Goal: Task Accomplishment & Management: Manage account settings

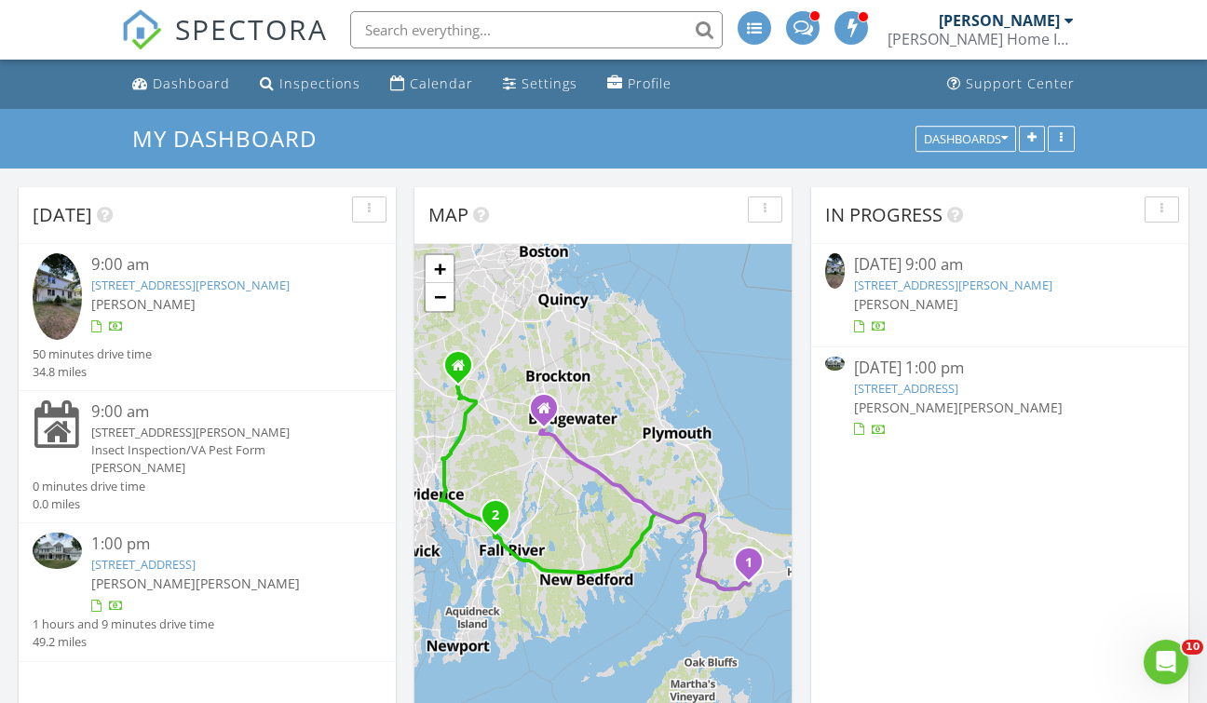
click at [216, 277] on link "118 Coolidge St , Swansea, MA 02777" at bounding box center [190, 285] width 198 height 17
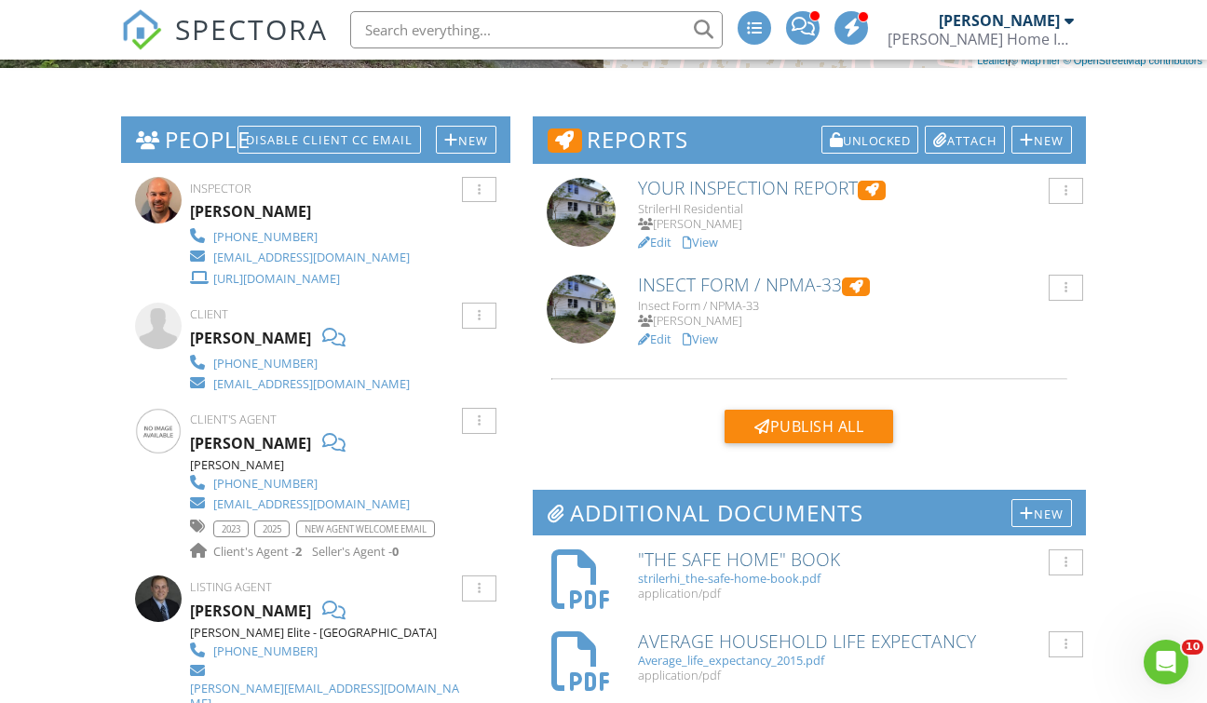
click at [710, 241] on link "View" at bounding box center [700, 242] width 35 height 17
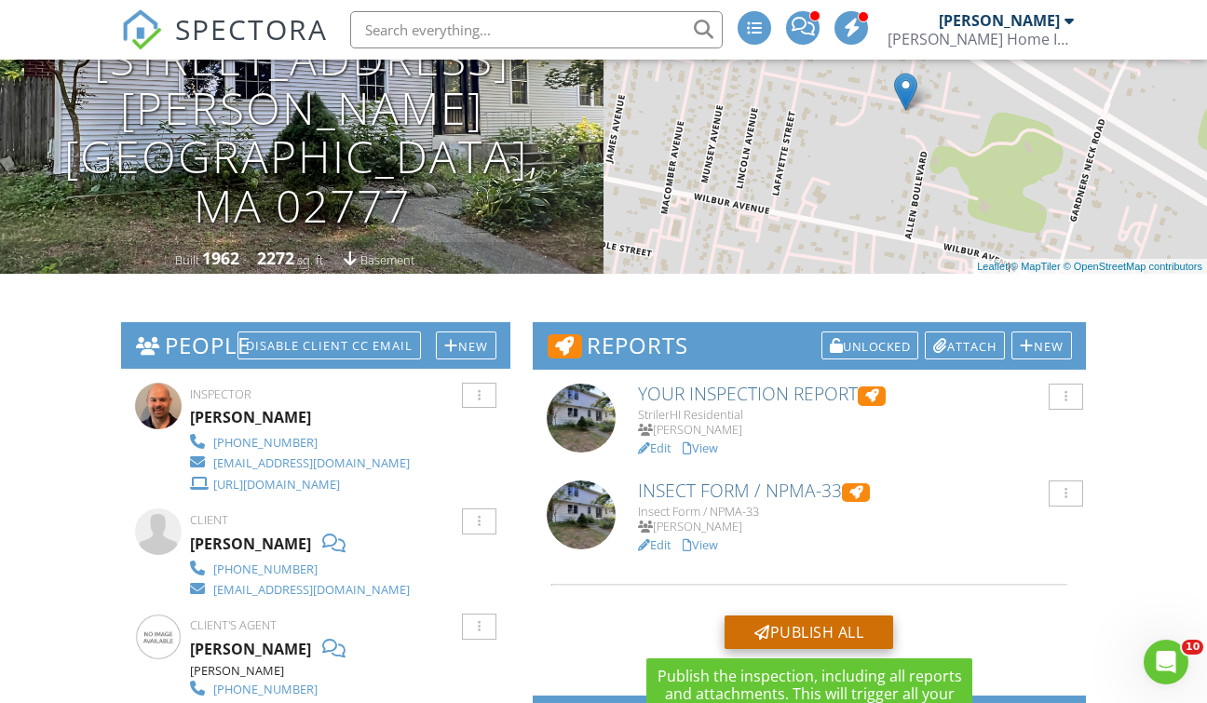
click at [827, 631] on div "Publish All" at bounding box center [809, 633] width 169 height 34
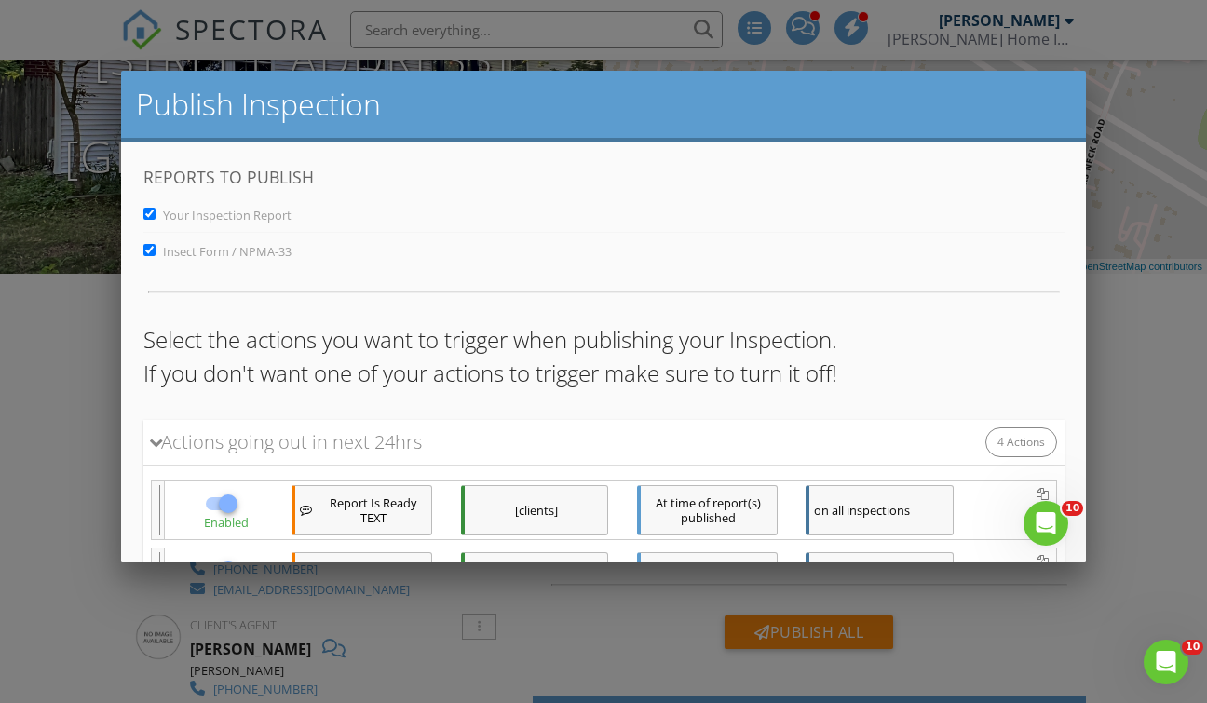
click at [985, 375] on p "Select the actions you want to trigger when publishing your Inspection. If you …" at bounding box center [602, 355] width 921 height 67
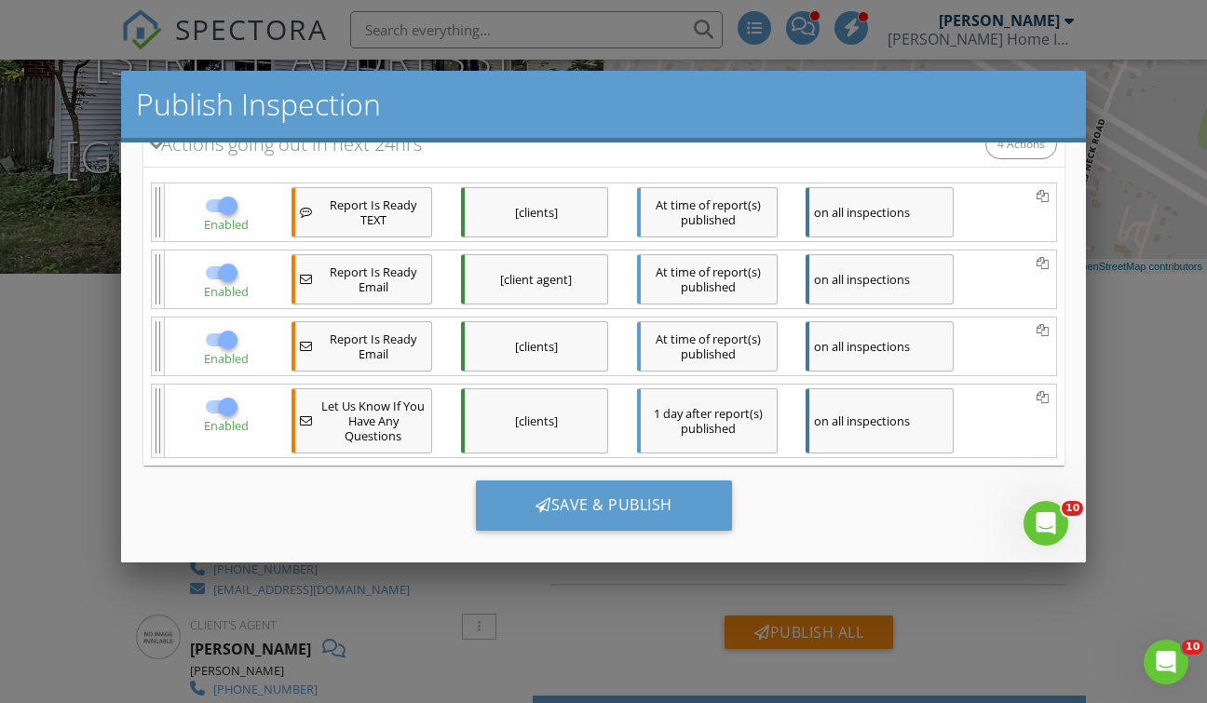
scroll to position [317, 0]
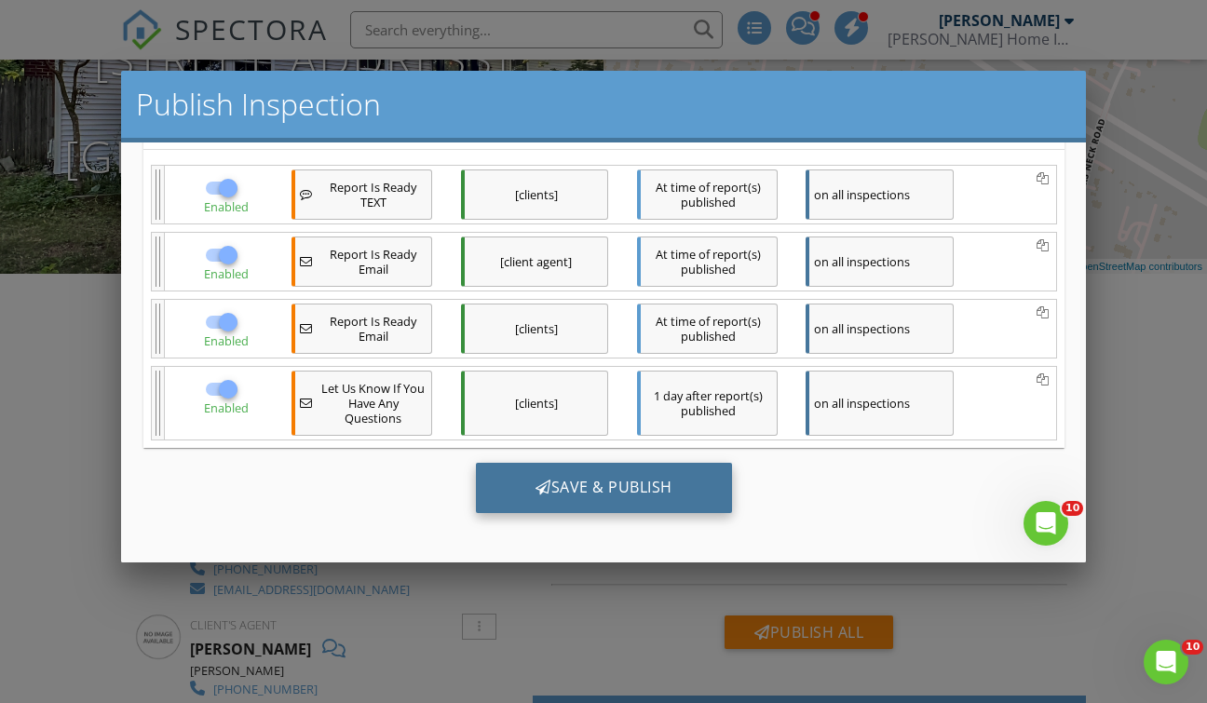
click at [613, 488] on div "Save & Publish" at bounding box center [603, 487] width 256 height 50
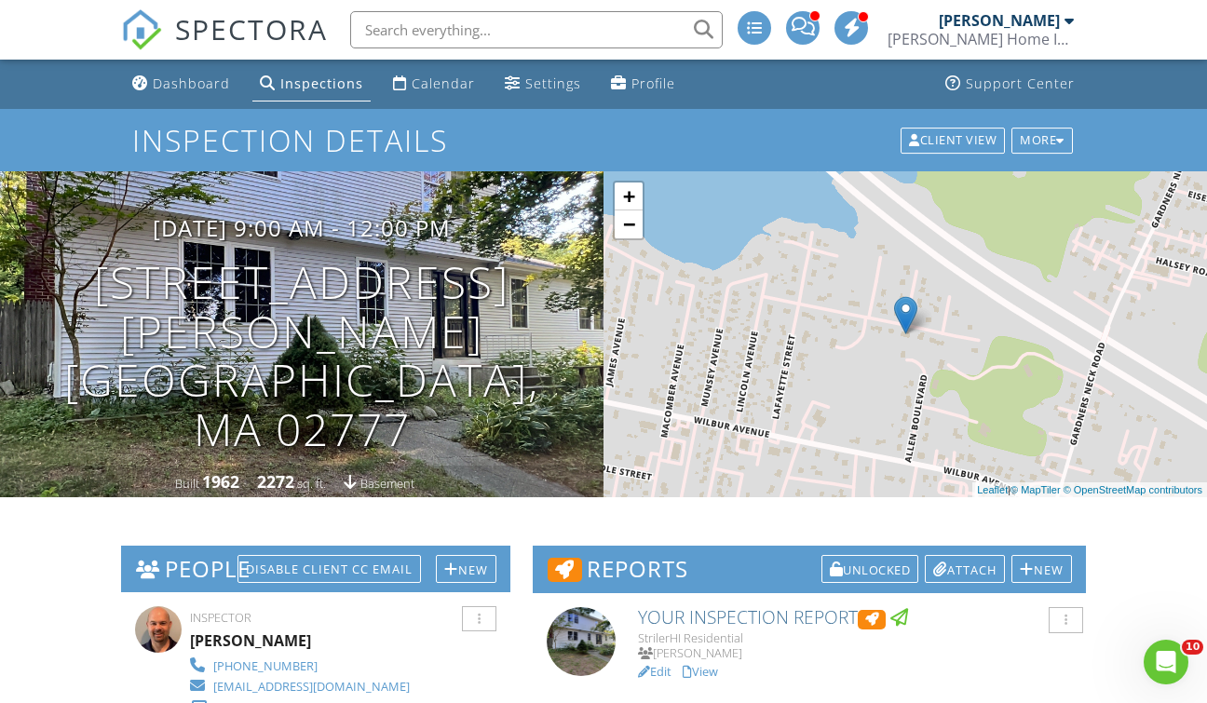
click at [302, 85] on div "Inspections" at bounding box center [321, 84] width 83 height 18
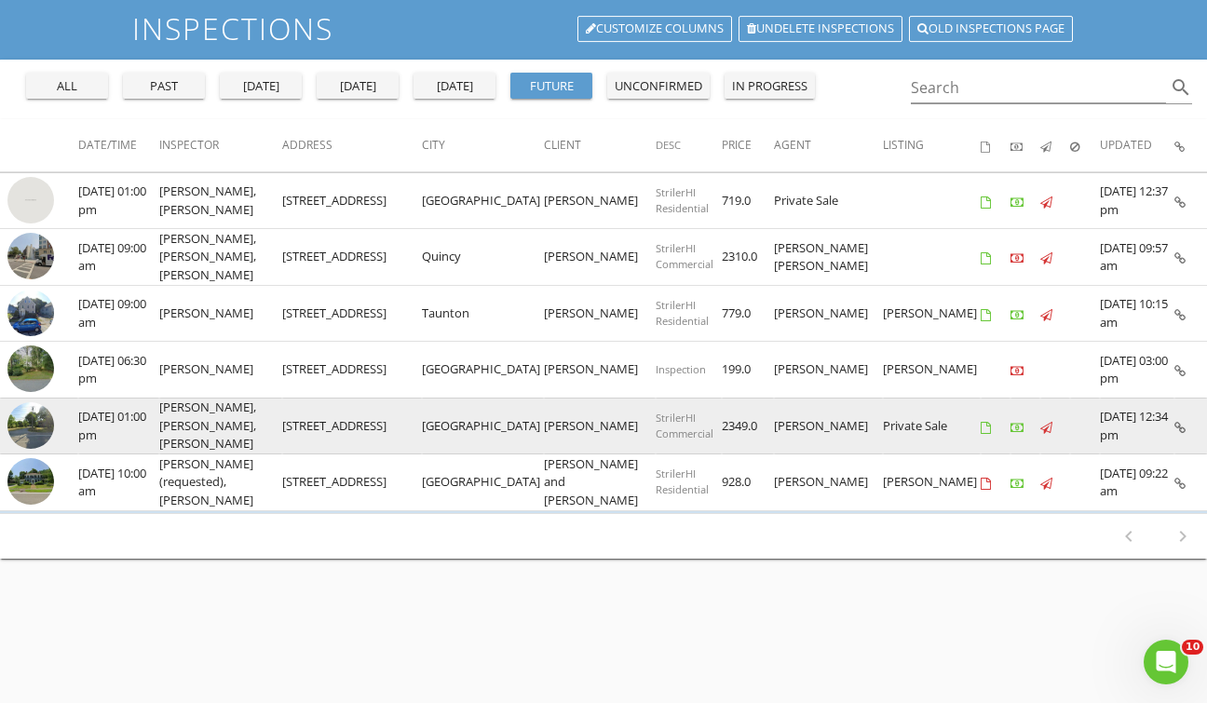
scroll to position [149, 0]
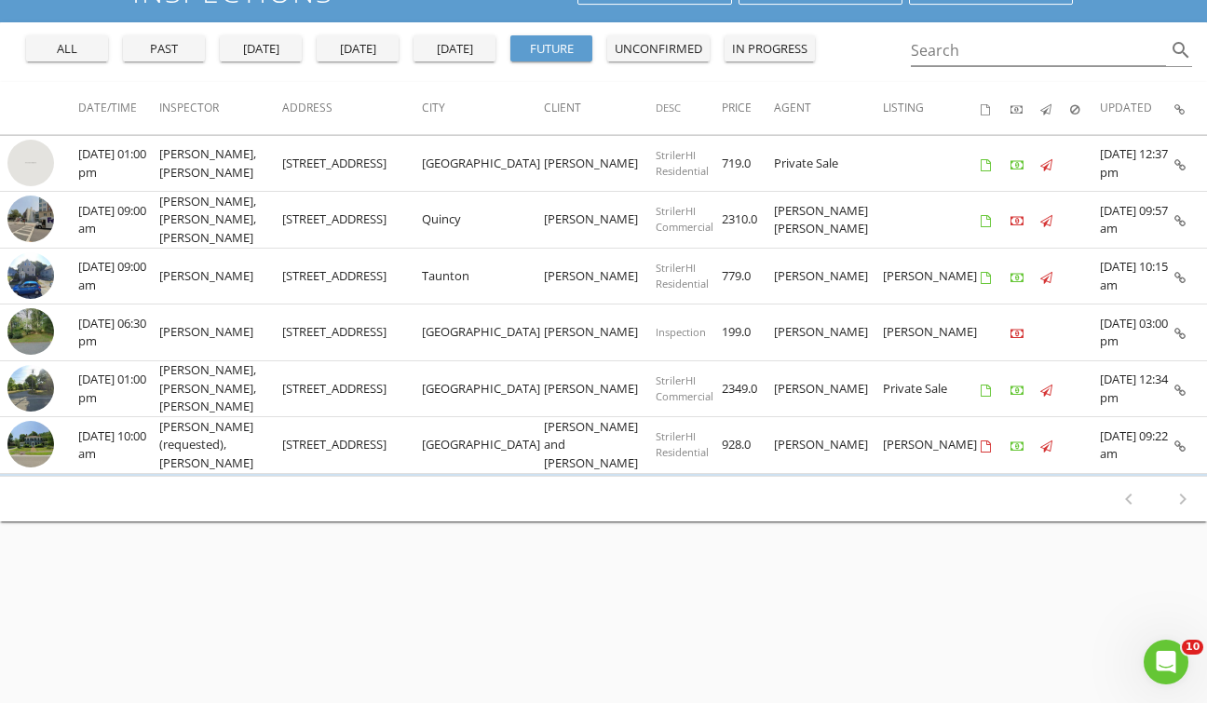
click at [363, 46] on div "[DATE]" at bounding box center [357, 49] width 67 height 19
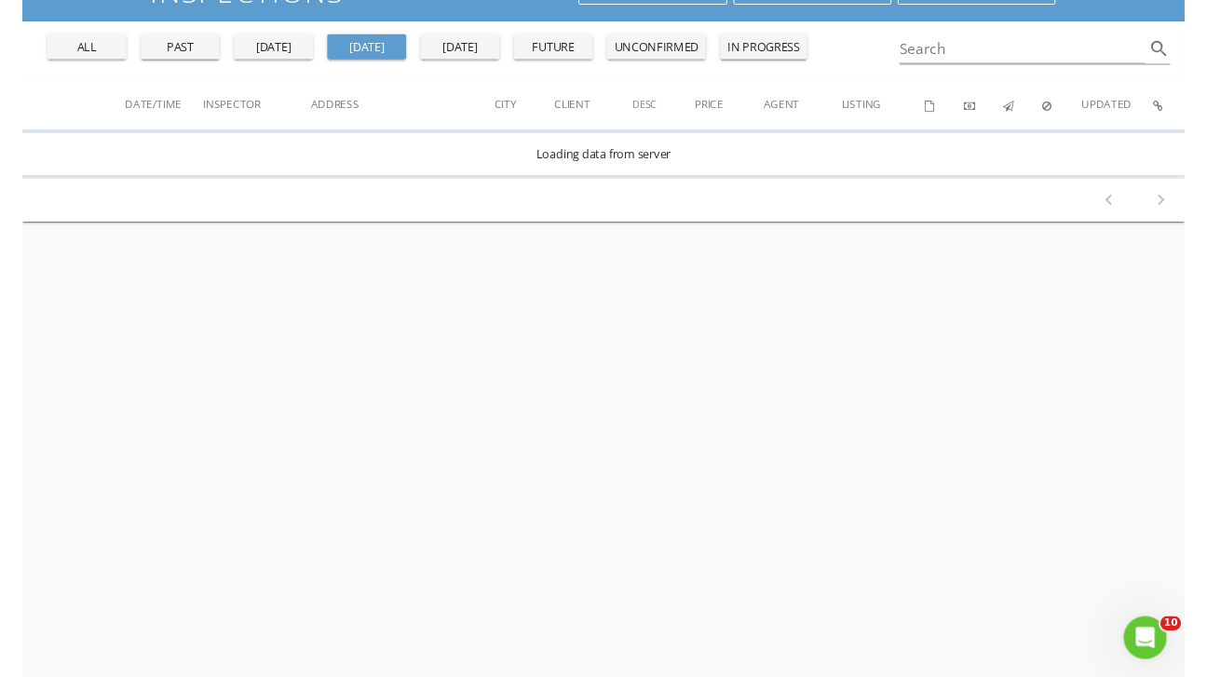
scroll to position [0, 0]
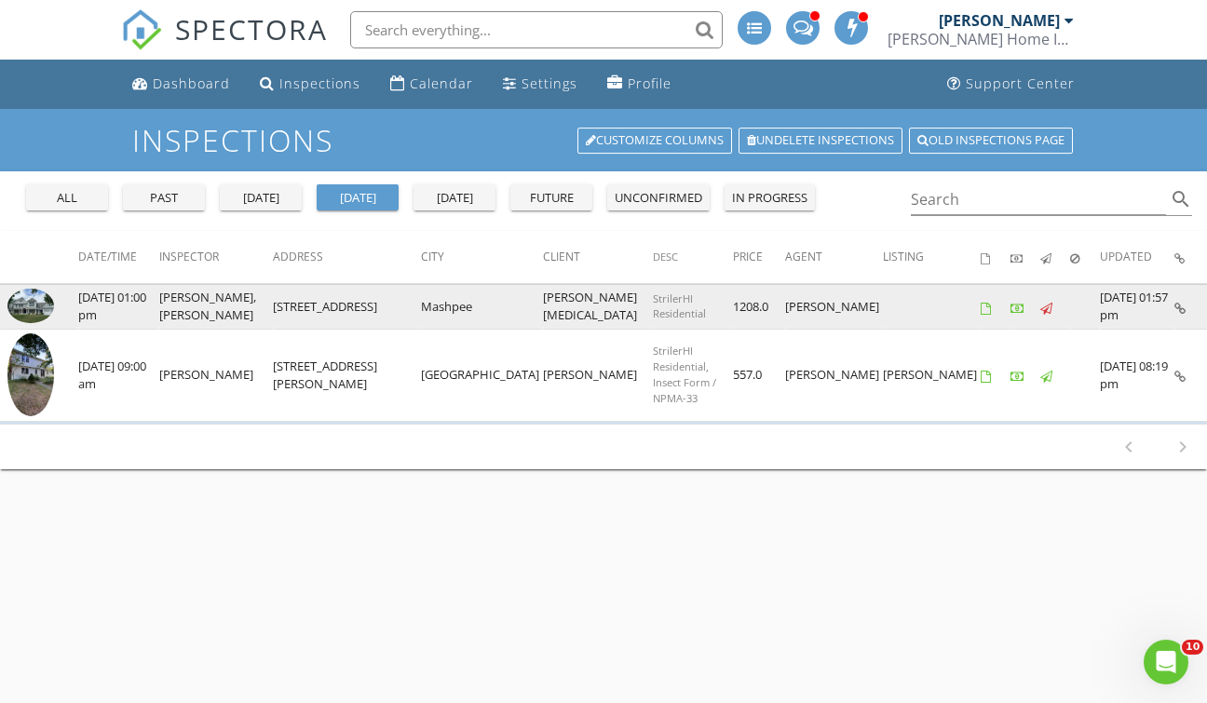
click at [25, 304] on img at bounding box center [30, 306] width 47 height 34
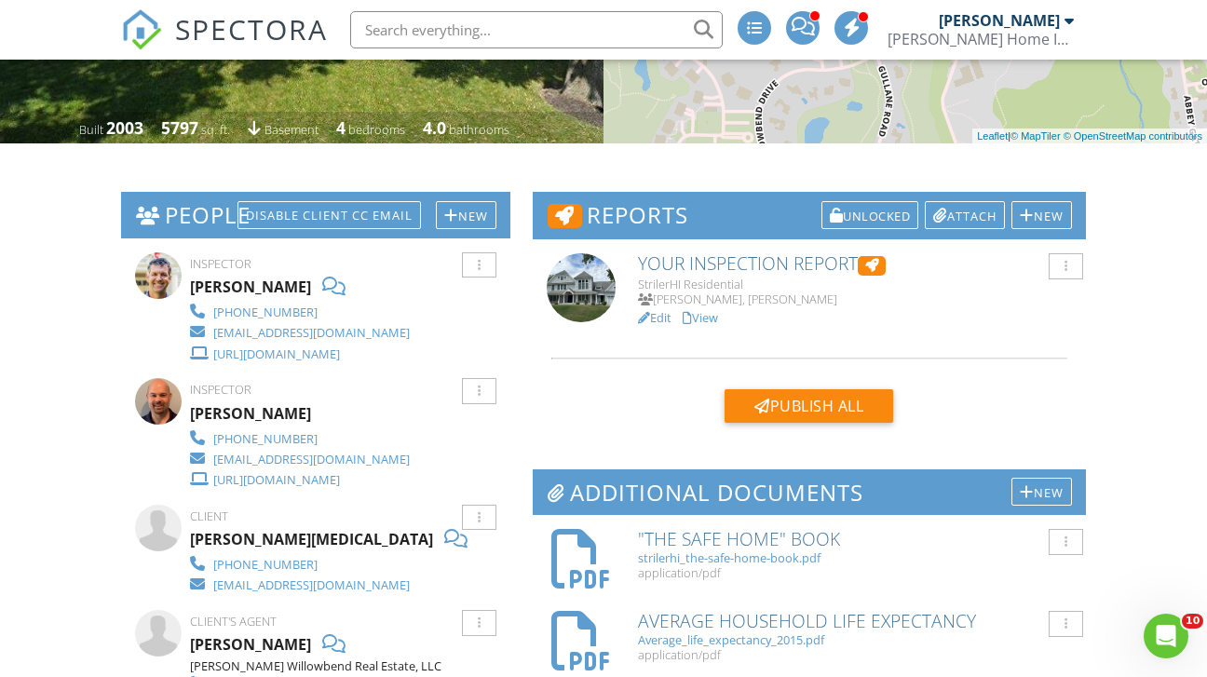
scroll to position [391, 0]
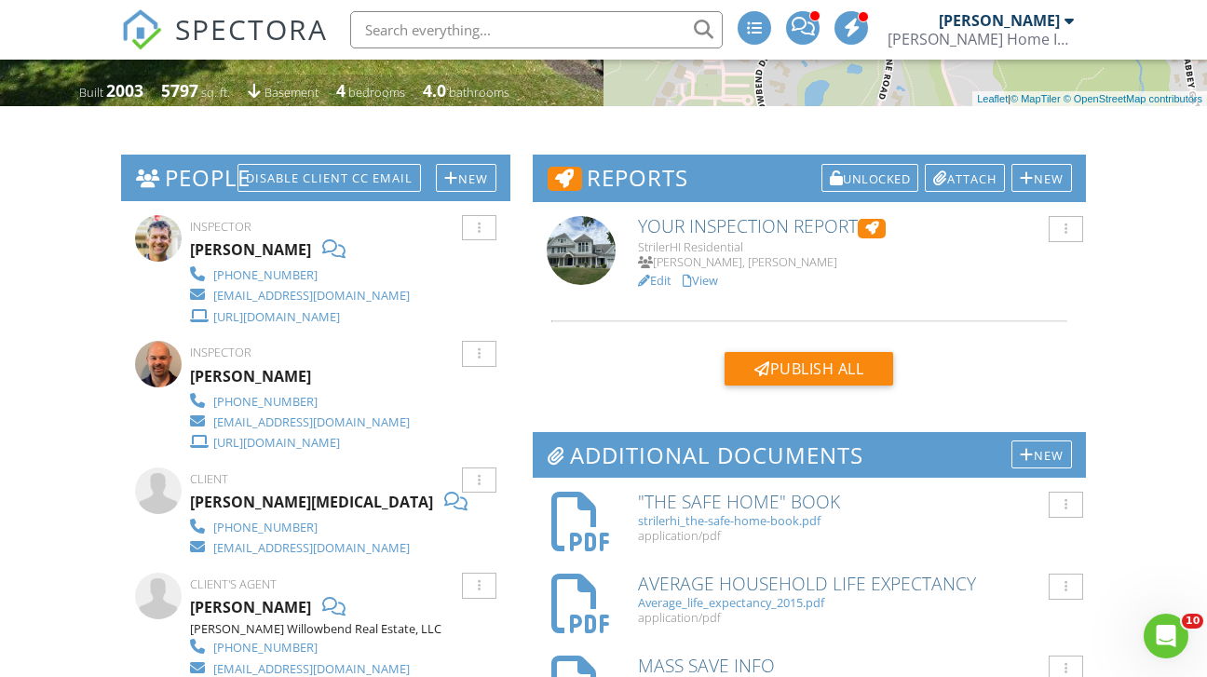
click at [718, 279] on link "View" at bounding box center [700, 280] width 35 height 17
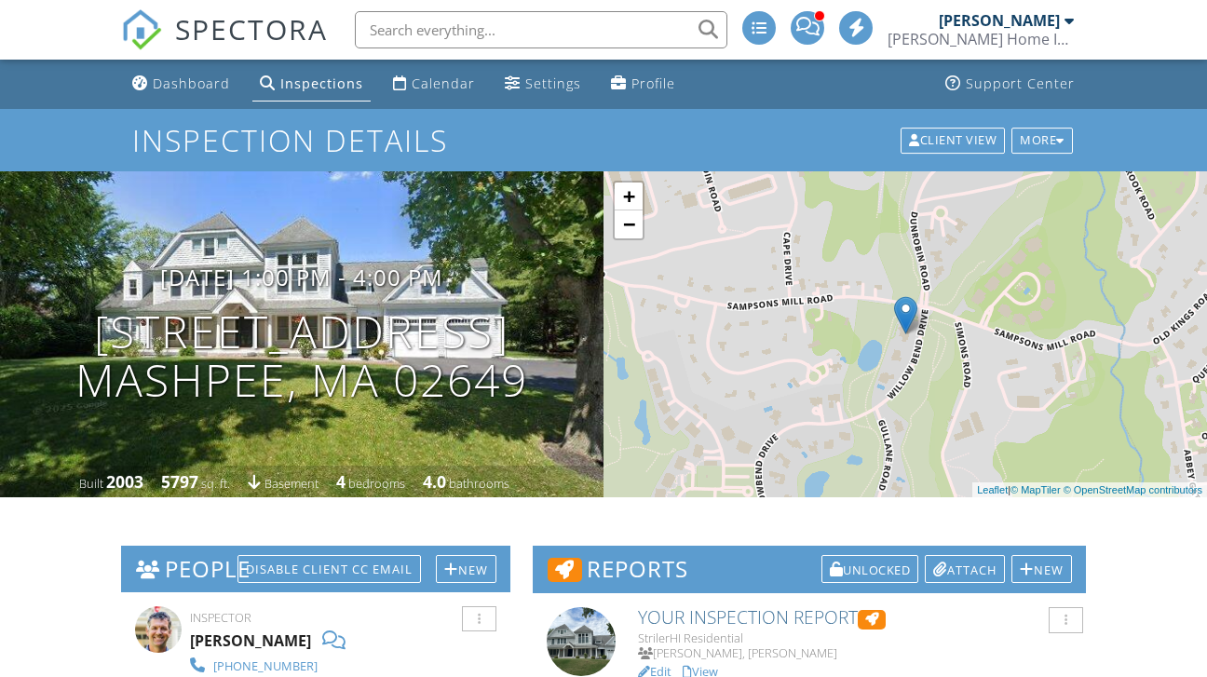
click at [317, 88] on div "Inspections" at bounding box center [321, 84] width 83 height 18
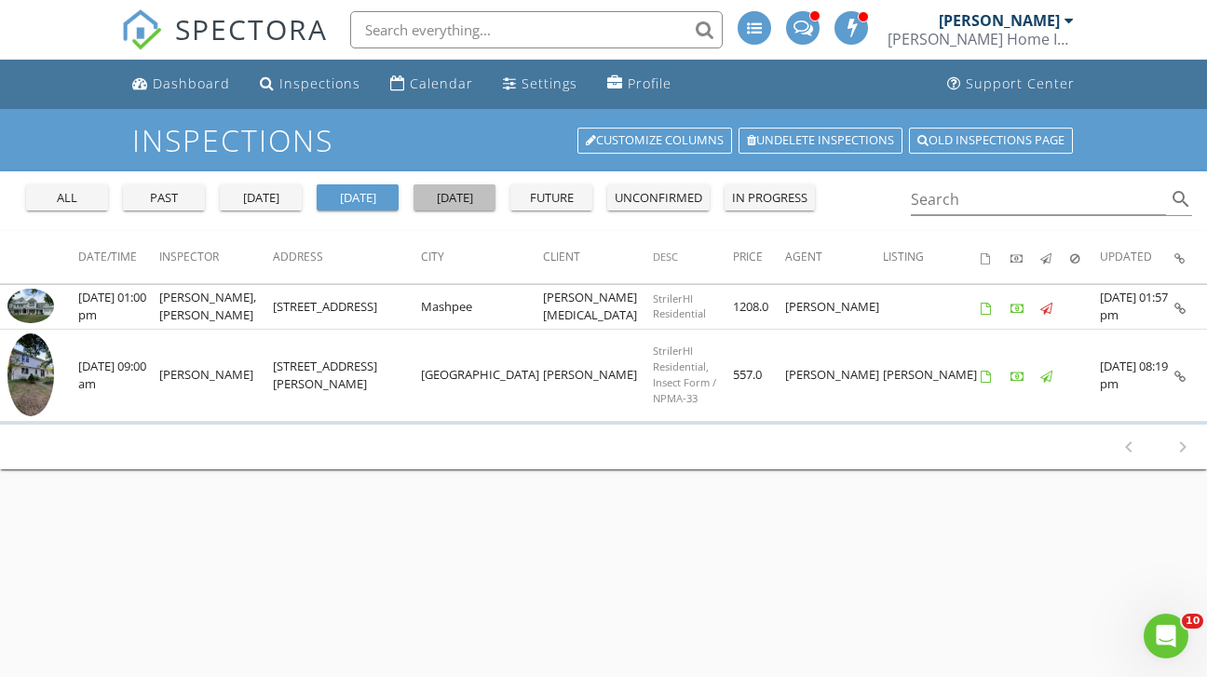
click at [461, 201] on div "[DATE]" at bounding box center [454, 198] width 67 height 19
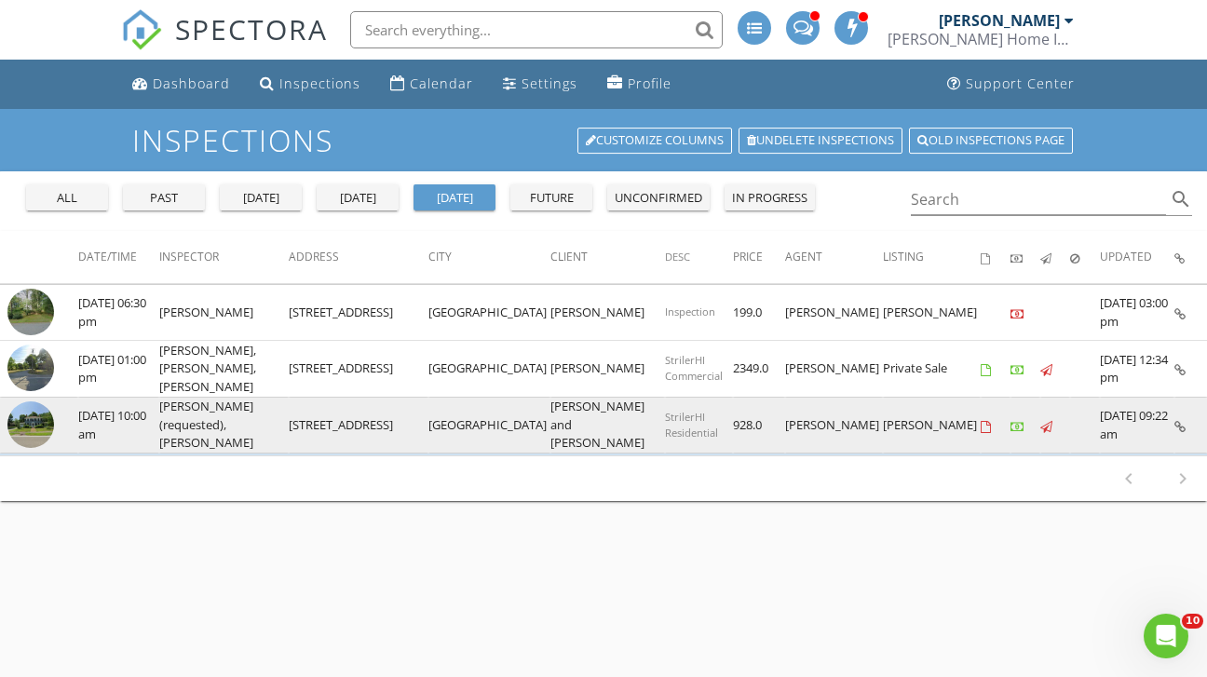
click at [42, 423] on img at bounding box center [30, 424] width 47 height 47
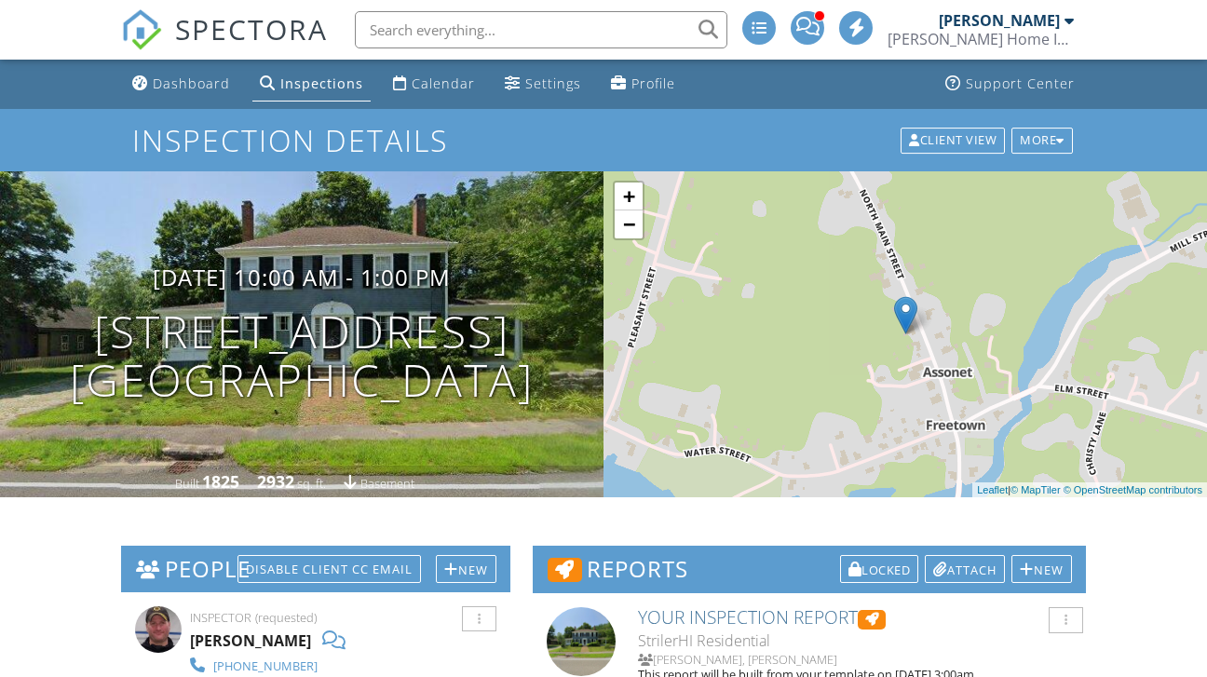
click at [312, 87] on div "Inspections" at bounding box center [321, 84] width 83 height 18
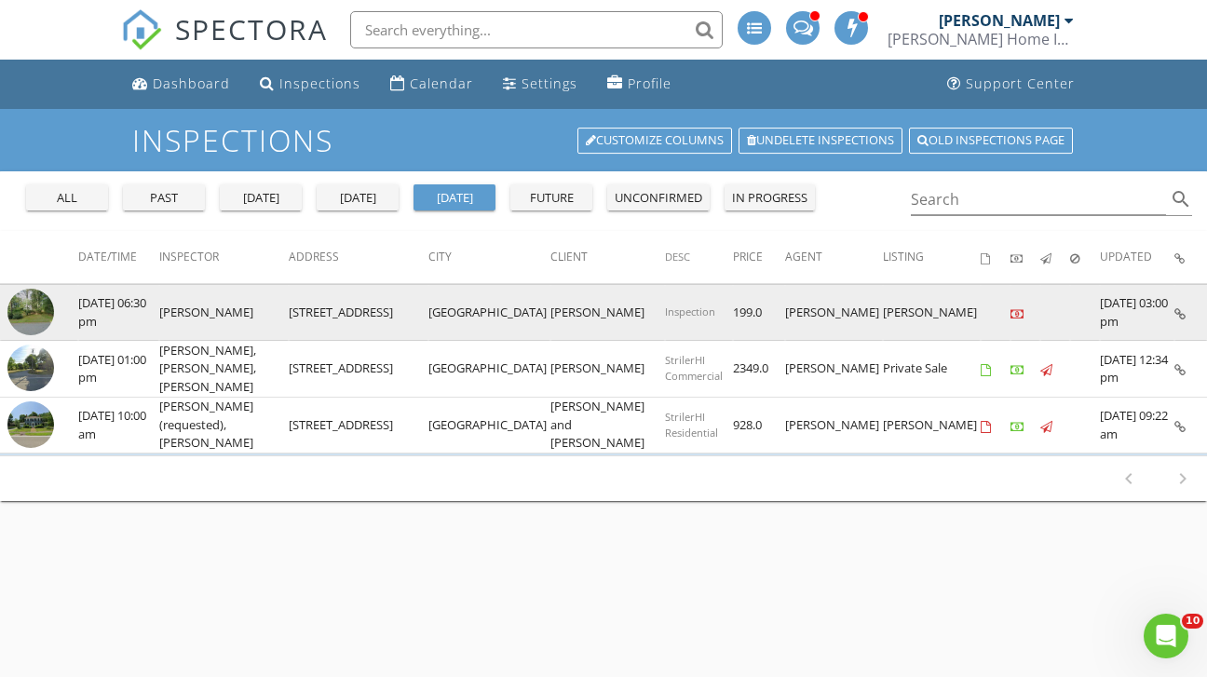
click at [38, 321] on img at bounding box center [30, 312] width 47 height 47
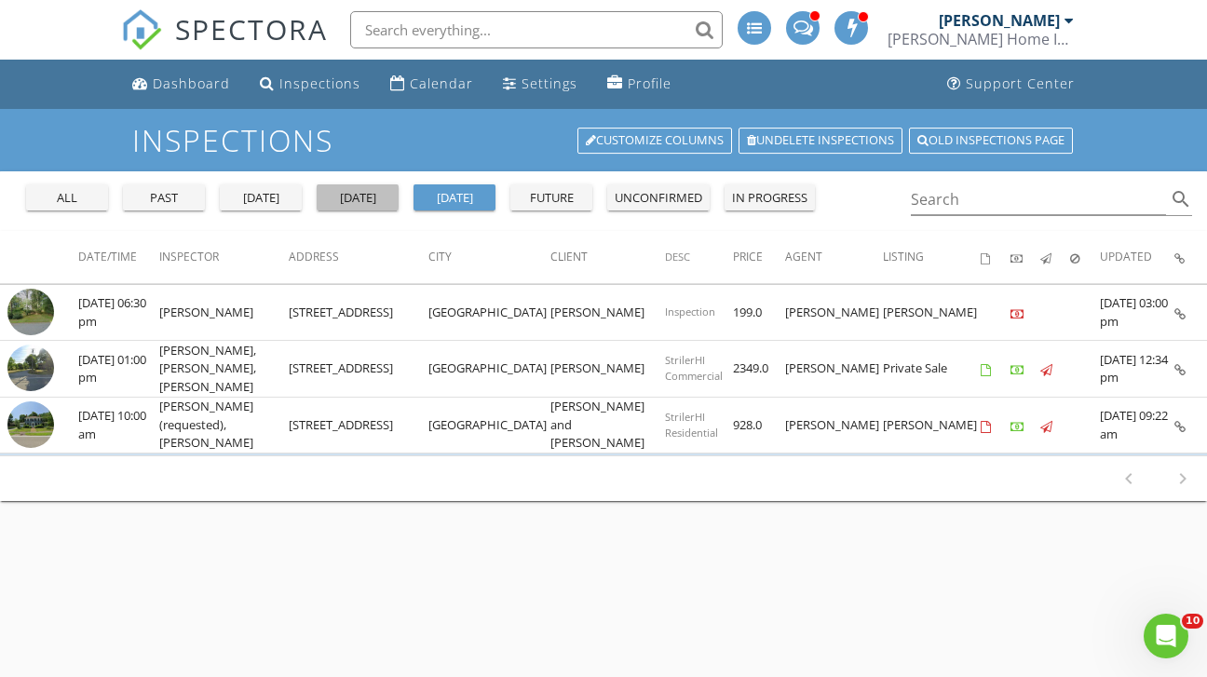
click at [356, 194] on div "[DATE]" at bounding box center [357, 198] width 67 height 19
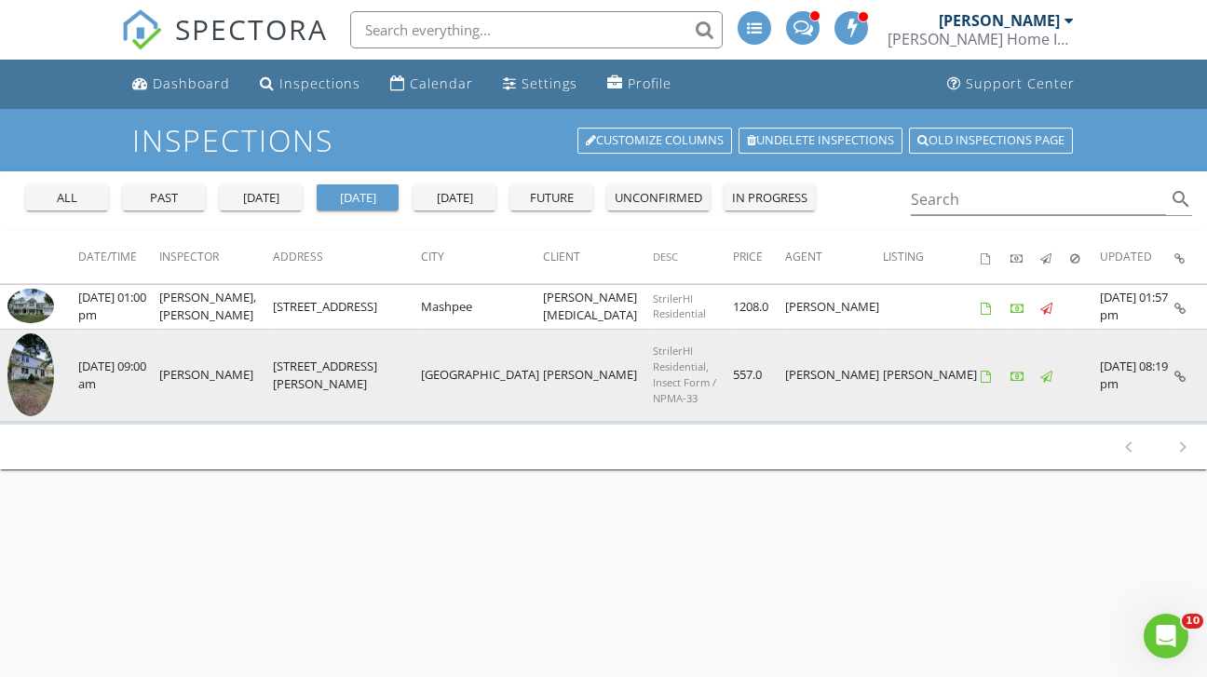
click at [42, 365] on img at bounding box center [30, 374] width 47 height 83
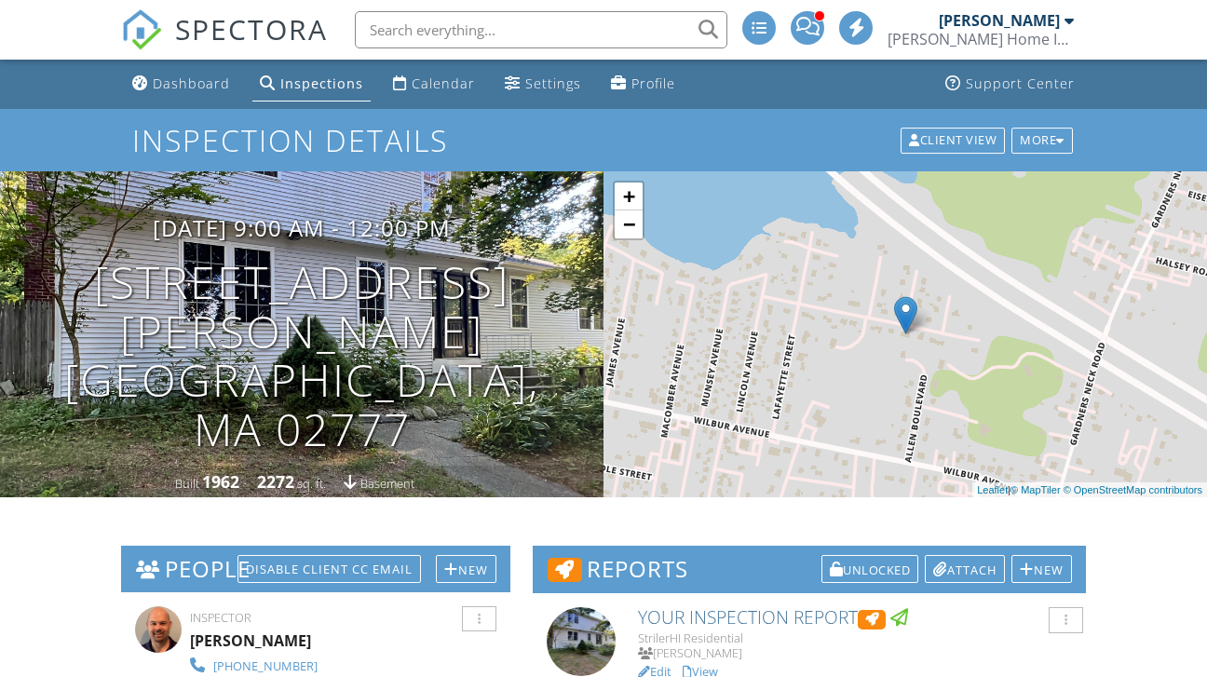
click at [316, 80] on div "Inspections" at bounding box center [321, 84] width 83 height 18
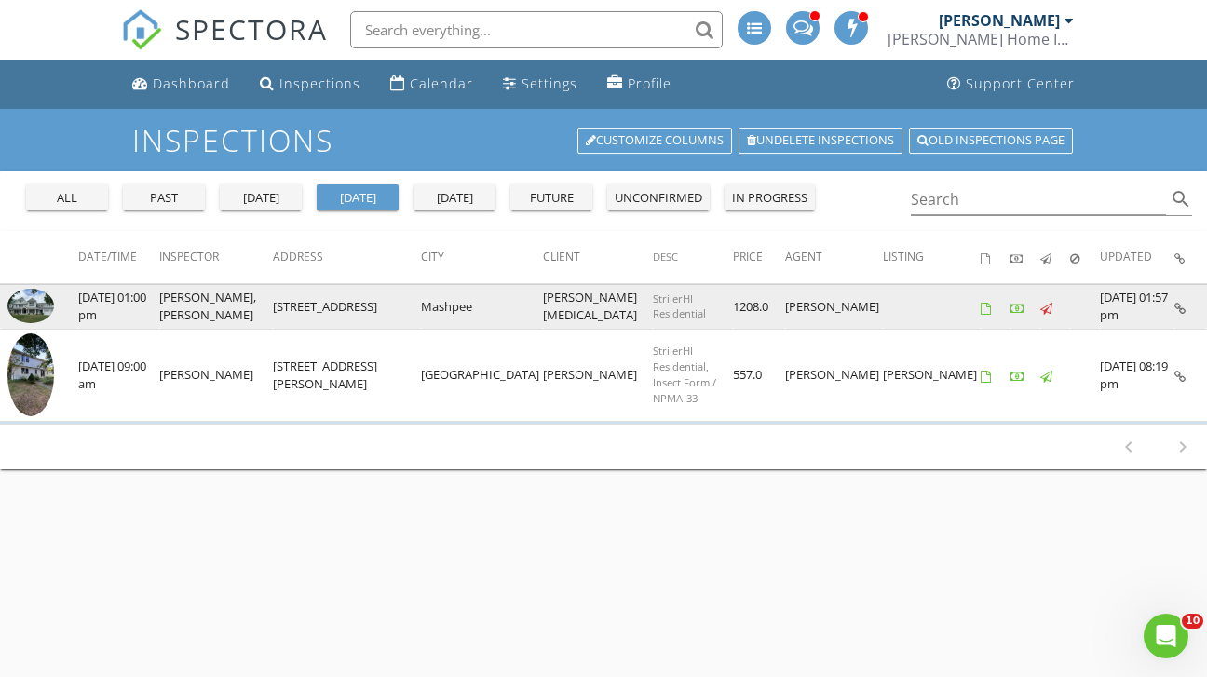
click at [36, 296] on img at bounding box center [30, 306] width 47 height 34
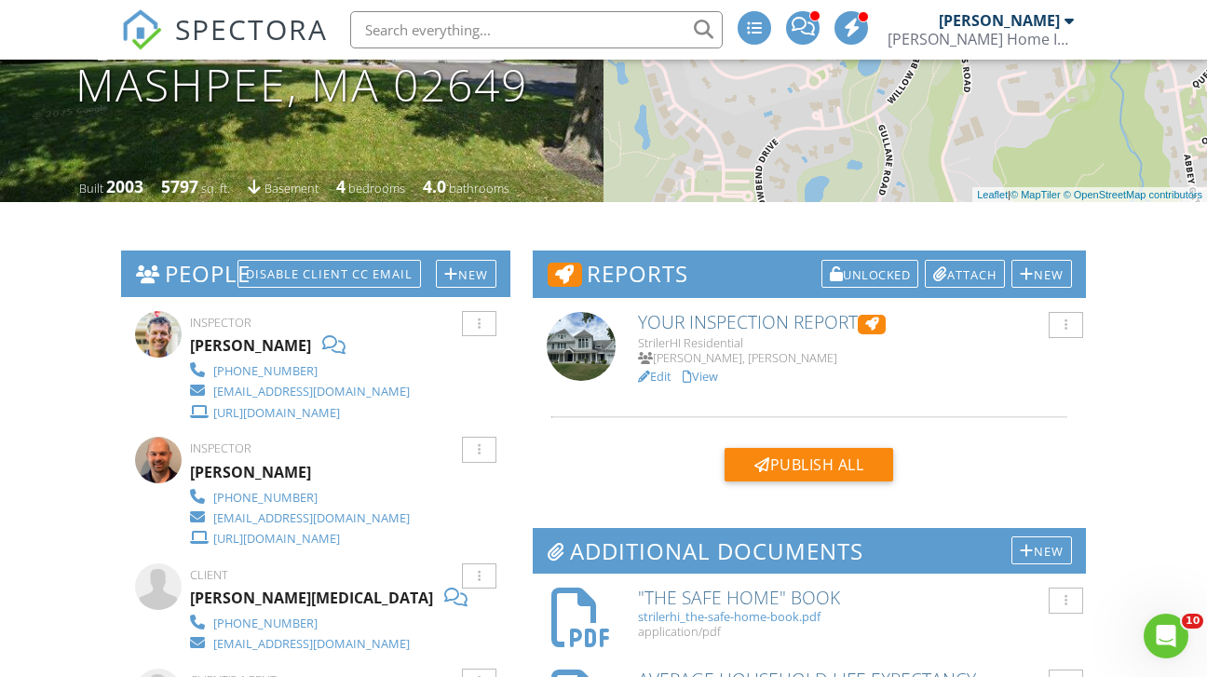
scroll to position [332, 0]
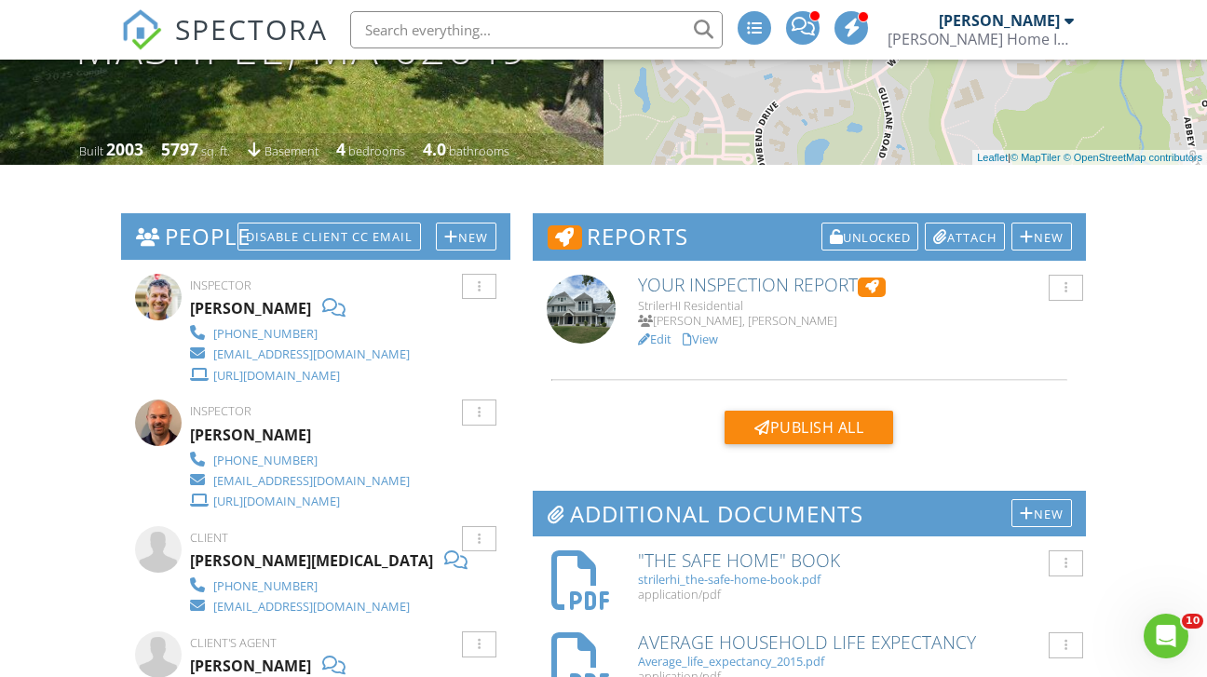
click at [709, 337] on link "View" at bounding box center [700, 339] width 35 height 17
